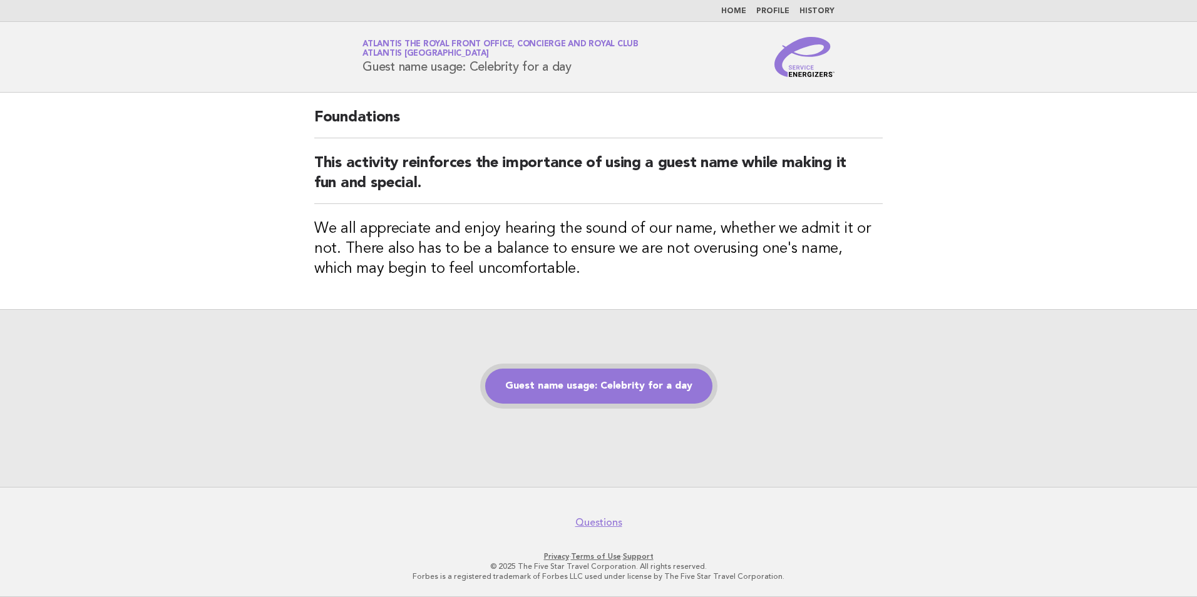
click at [578, 377] on link "Guest name usage: Celebrity for a day" at bounding box center [598, 386] width 227 height 35
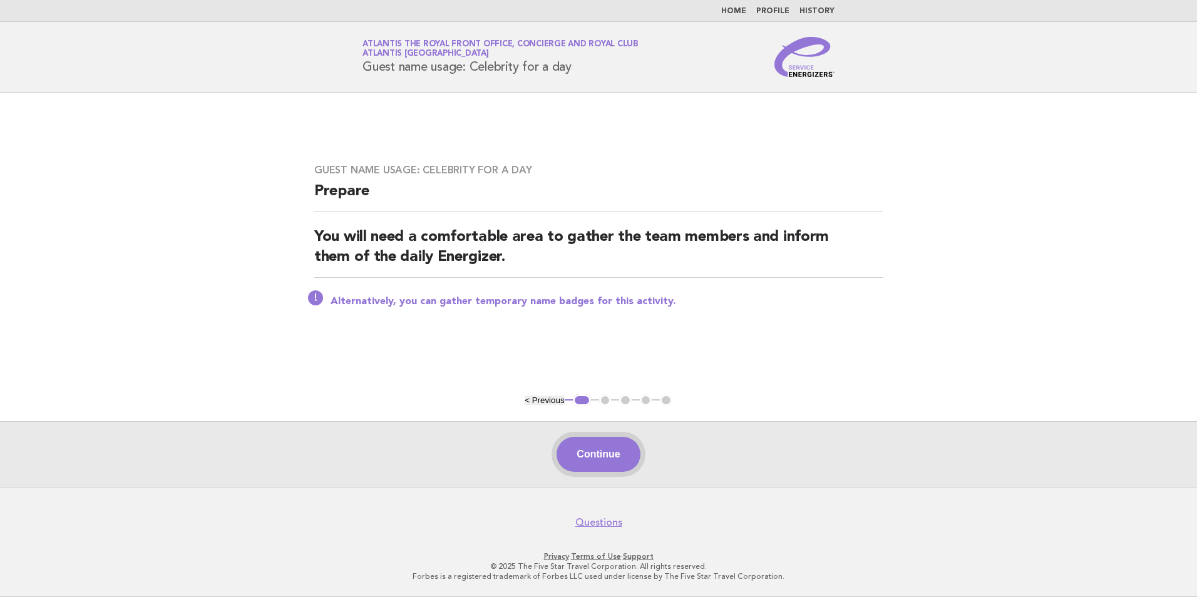
click at [583, 453] on button "Continue" at bounding box center [597, 454] width 83 height 35
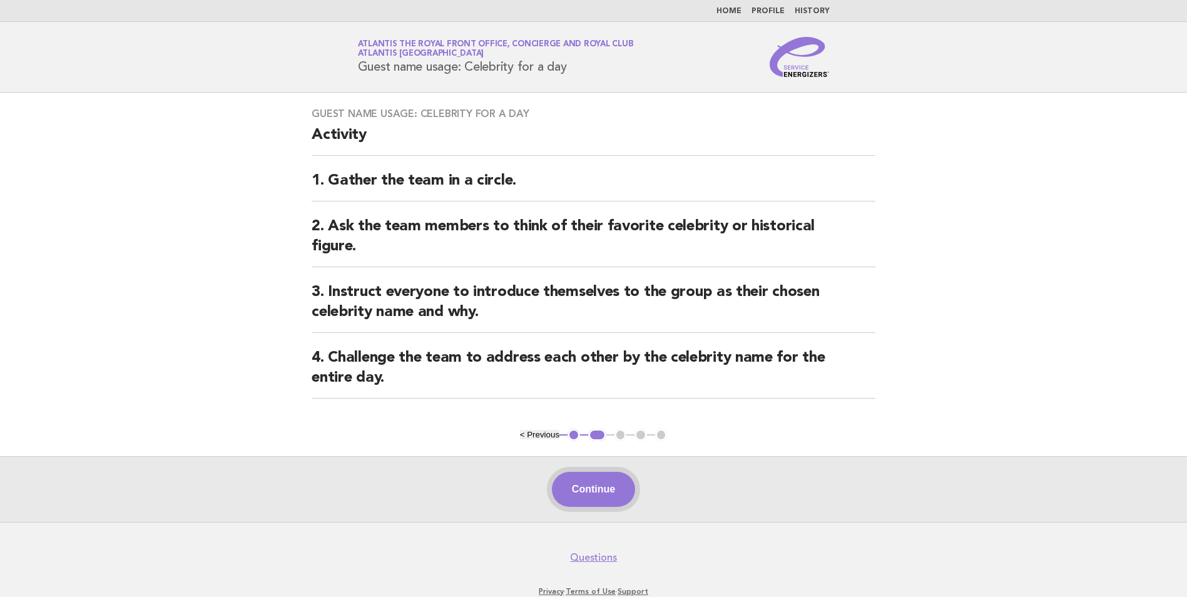
click at [618, 494] on button "Continue" at bounding box center [593, 489] width 83 height 35
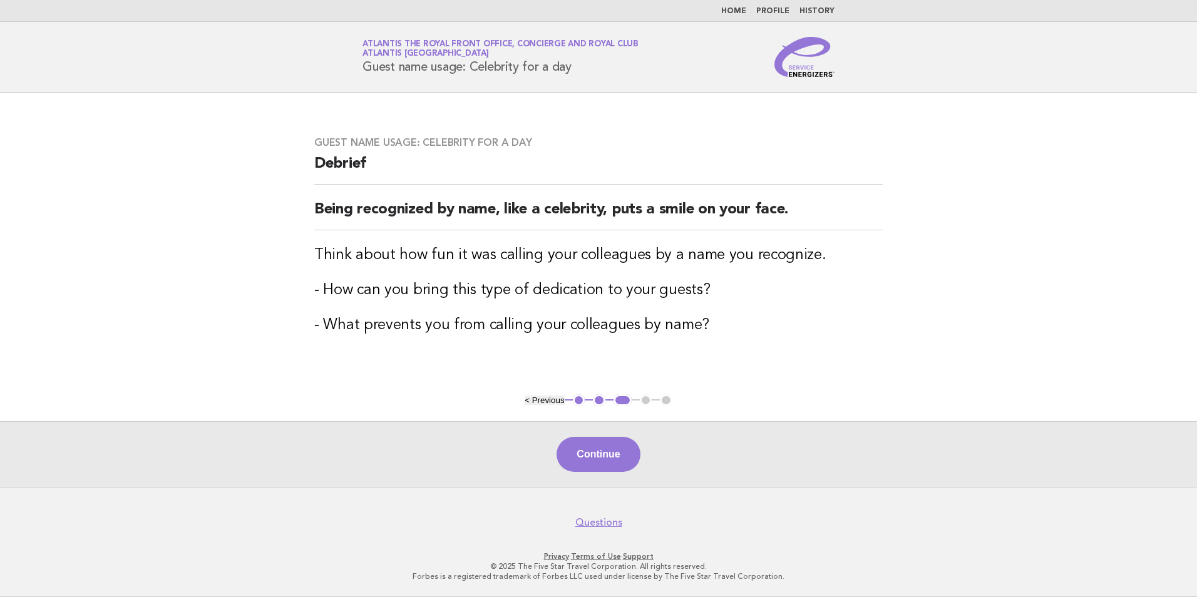
click at [615, 473] on div "Continue" at bounding box center [598, 454] width 1197 height 66
click at [613, 458] on button "Continue" at bounding box center [597, 454] width 83 height 35
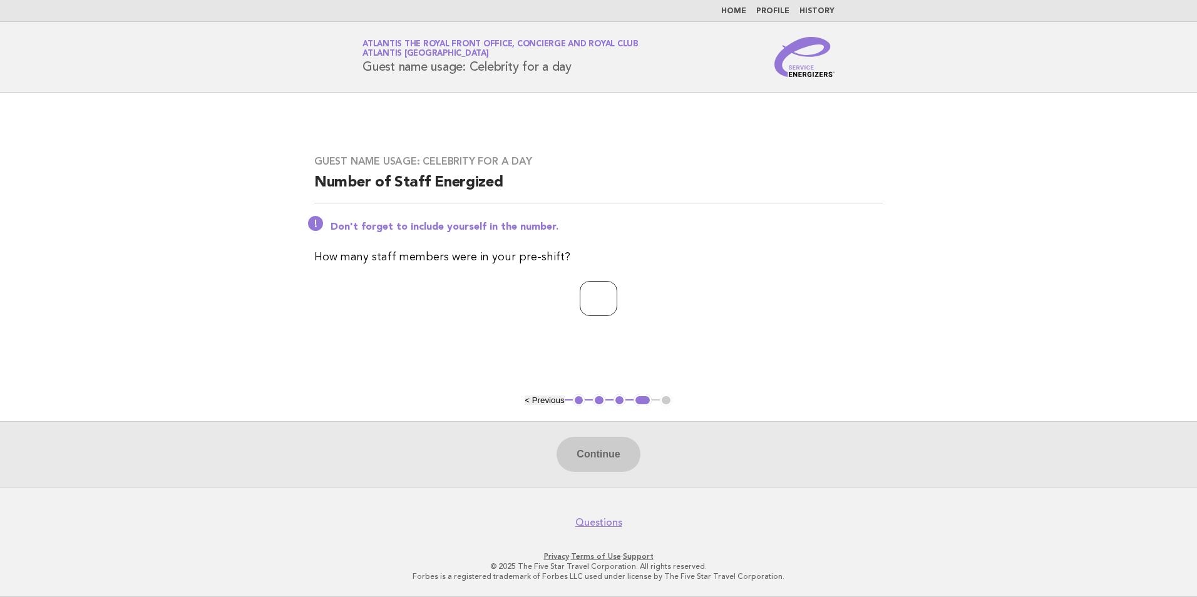
click at [595, 288] on input "number" at bounding box center [599, 298] width 38 height 35
type input "*"
click at [592, 455] on button "Continue" at bounding box center [597, 454] width 83 height 35
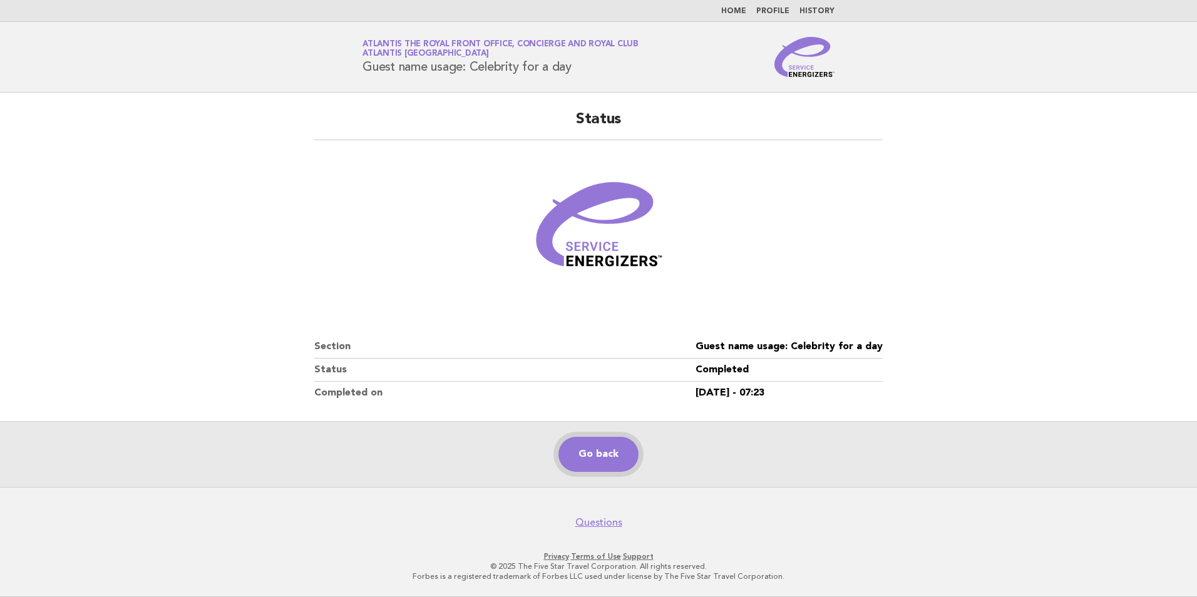
click at [597, 443] on link "Go back" at bounding box center [598, 454] width 80 height 35
